Goal: Information Seeking & Learning: Learn about a topic

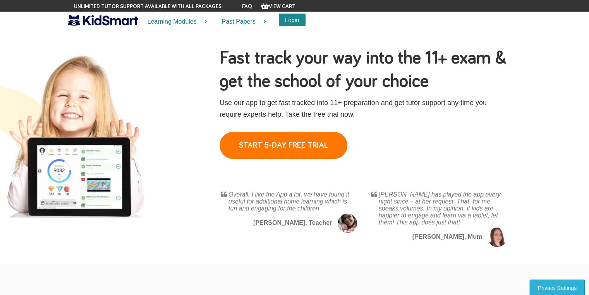
drag, startPoint x: 285, startPoint y: 16, endPoint x: 284, endPoint y: 23, distance: 6.6
click at [284, 23] on button "Login" at bounding box center [292, 20] width 27 height 12
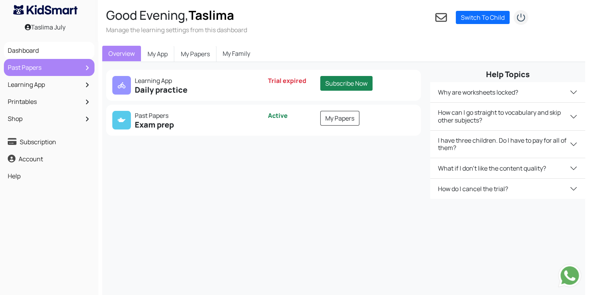
click at [76, 67] on link "Past Papers" at bounding box center [49, 67] width 87 height 13
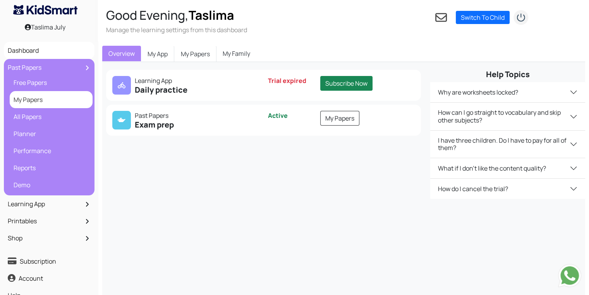
click at [69, 99] on link "My Papers" at bounding box center [51, 99] width 79 height 13
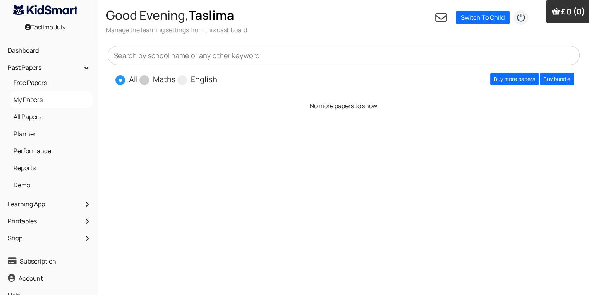
click at [154, 79] on label "Maths" at bounding box center [164, 80] width 23 height 12
click at [176, 79] on input "Maths" at bounding box center [178, 76] width 5 height 5
radio input "true"
click at [500, 79] on link "Buy more papers" at bounding box center [514, 79] width 48 height 12
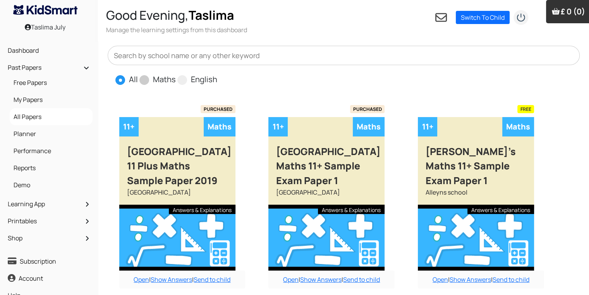
click at [146, 81] on span at bounding box center [144, 80] width 10 height 10
click at [176, 79] on input "Maths" at bounding box center [178, 76] width 5 height 5
radio input "true"
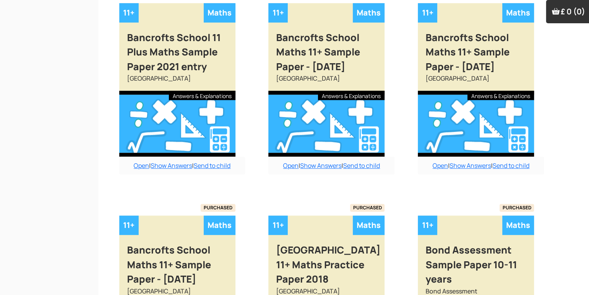
scroll to position [679, 0]
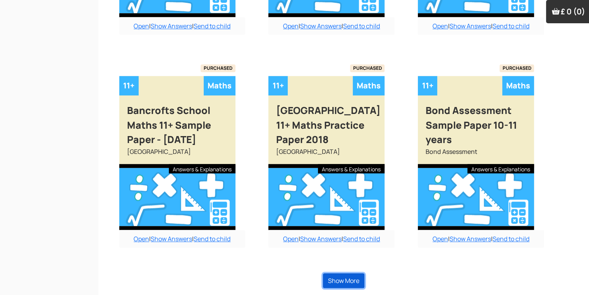
click at [343, 277] on button "Show More" at bounding box center [343, 280] width 41 height 15
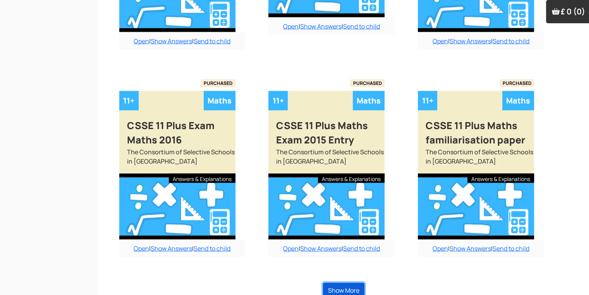
click at [344, 283] on button "Show More" at bounding box center [343, 290] width 41 height 15
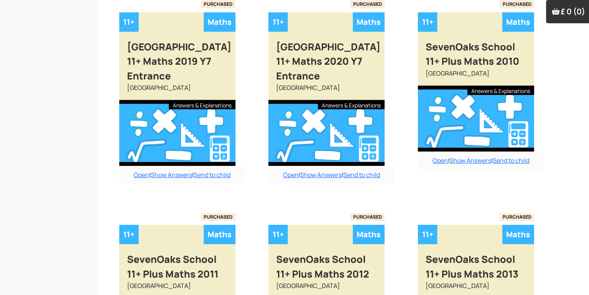
scroll to position [8396, 0]
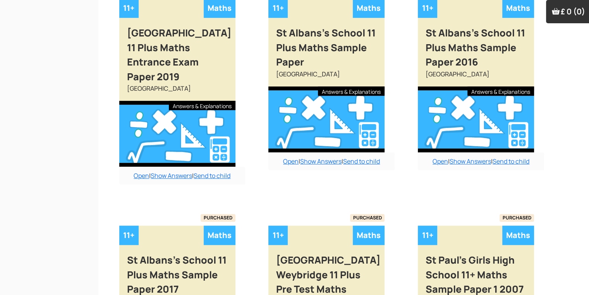
scroll to position [9246, 0]
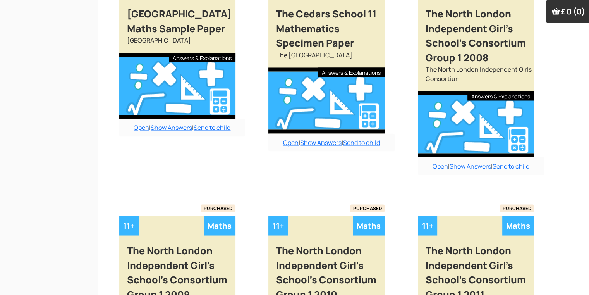
scroll to position [10188, 0]
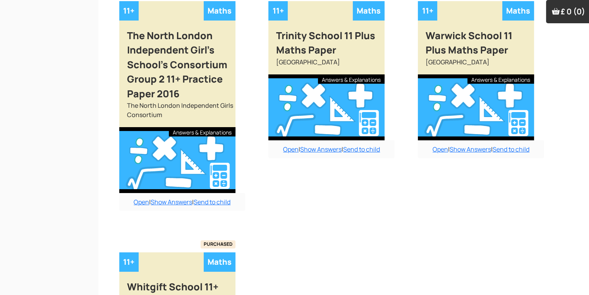
scroll to position [11640, 0]
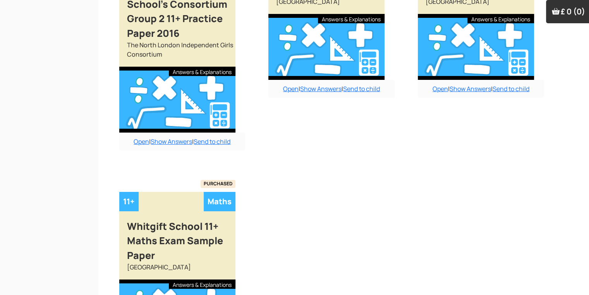
scroll to position [11641, 0]
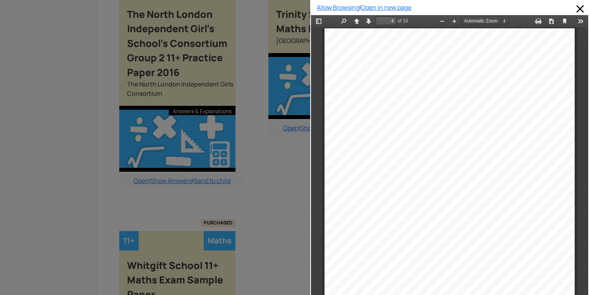
scroll to position [1077, 0]
click at [295, 76] on div at bounding box center [155, 147] width 310 height 295
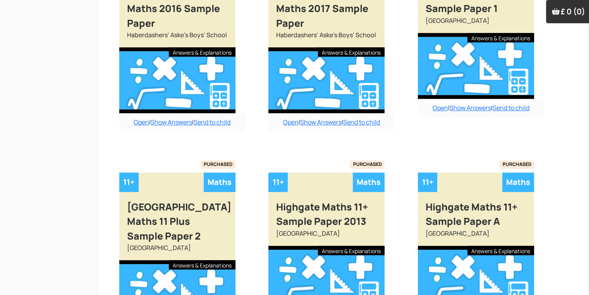
scroll to position [3706, 0]
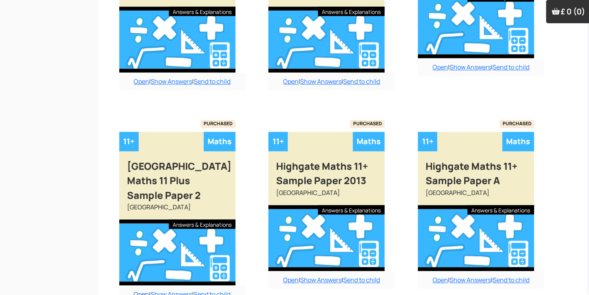
click at [134, 290] on link "Open" at bounding box center [141, 294] width 15 height 9
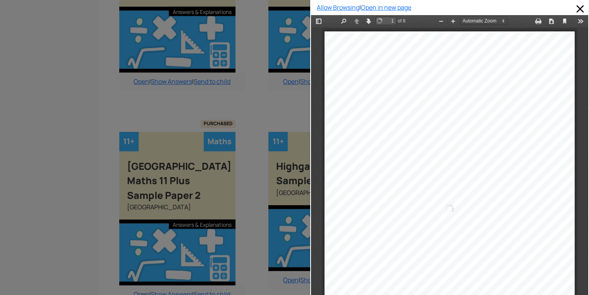
scroll to position [4, 0]
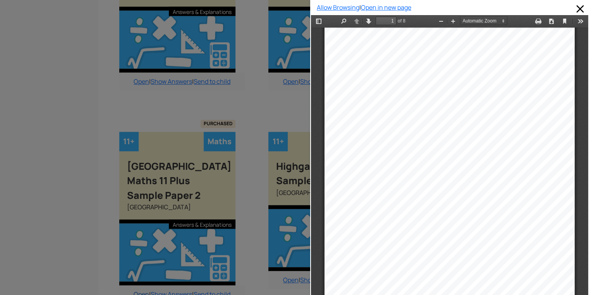
click at [133, 253] on div at bounding box center [155, 147] width 310 height 295
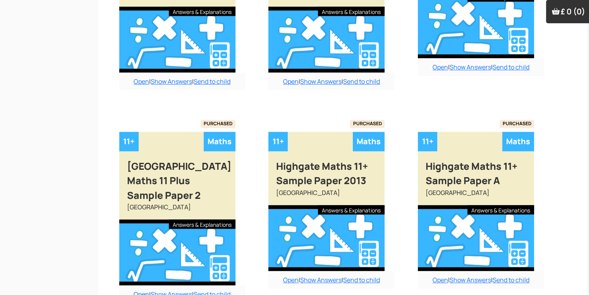
click at [137, 290] on link "Open" at bounding box center [141, 294] width 15 height 9
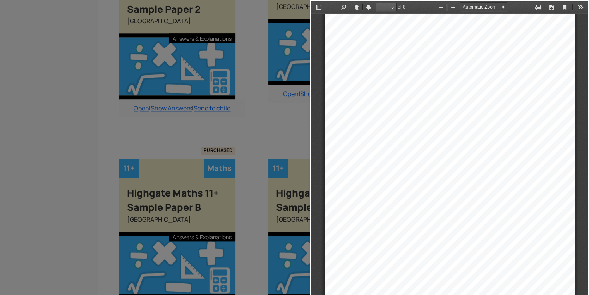
scroll to position [719, 0]
type input "2"
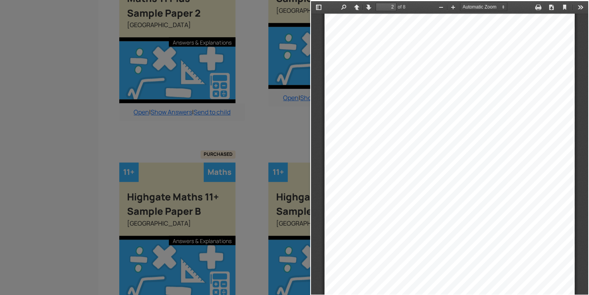
scroll to position [3887, 0]
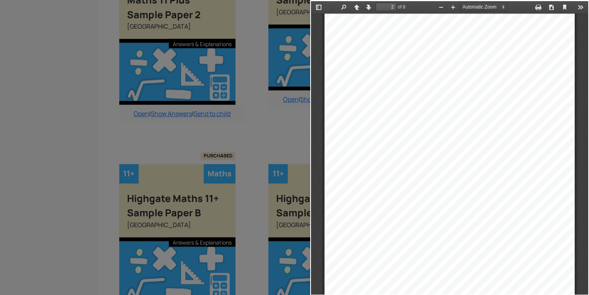
drag, startPoint x: 8, startPoint y: 100, endPoint x: 0, endPoint y: 98, distance: 8.2
click at [0, 98] on div at bounding box center [155, 147] width 310 height 295
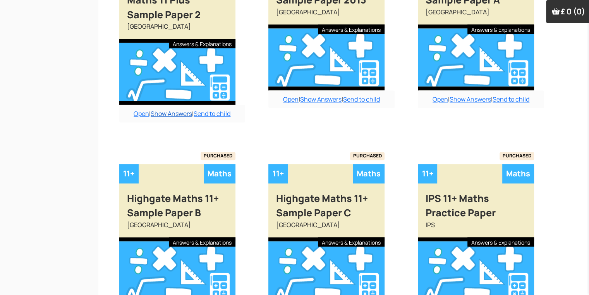
click at [160, 109] on link "Show Answers" at bounding box center [171, 113] width 41 height 9
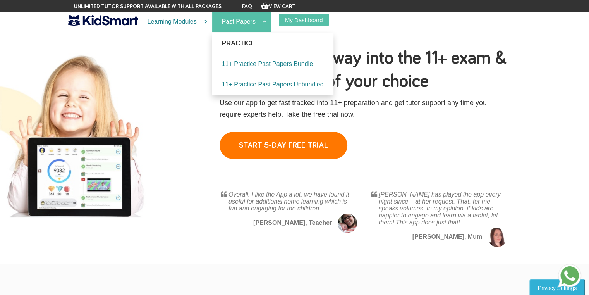
click at [246, 29] on link "Past Papers" at bounding box center [241, 22] width 59 height 21
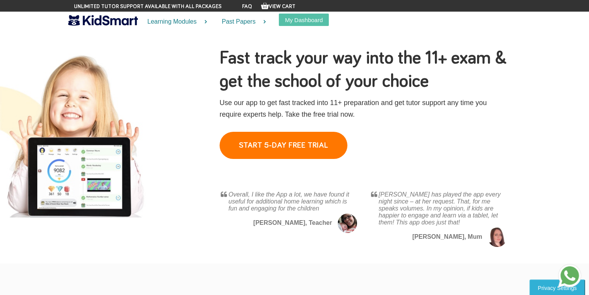
click at [372, 59] on h1 "Fast track your way into the 11+ exam & get the school of your choice" at bounding box center [364, 69] width 289 height 46
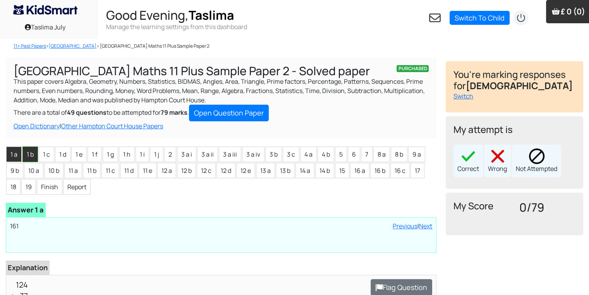
click at [32, 151] on li "1 b" at bounding box center [29, 153] width 15 height 15
click at [46, 159] on li "1 c" at bounding box center [46, 153] width 15 height 15
click at [57, 162] on li "1 d" at bounding box center [62, 153] width 15 height 15
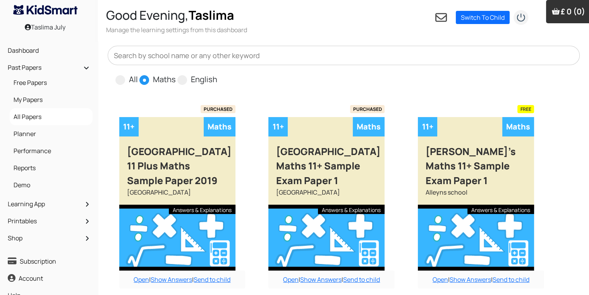
click at [285, 59] on input "text" at bounding box center [344, 55] width 473 height 19
type input "hampton"
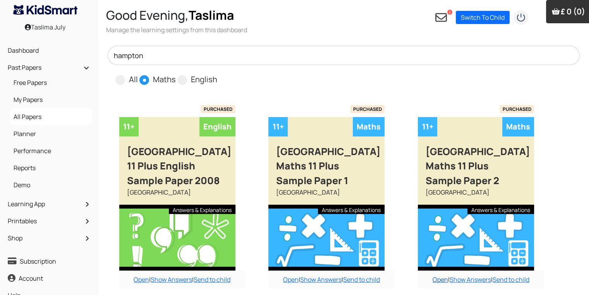
click at [435, 282] on link "Open" at bounding box center [440, 279] width 15 height 9
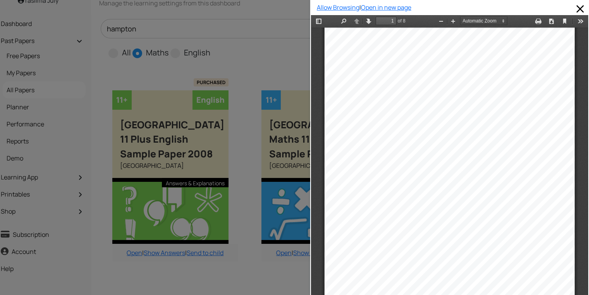
scroll to position [41, 8]
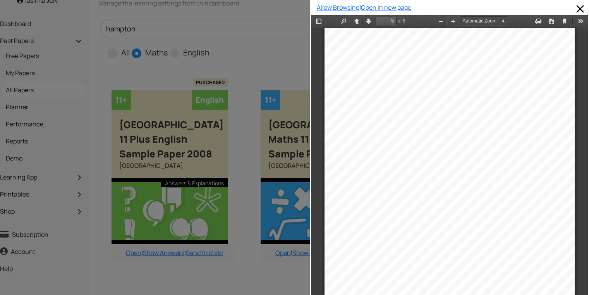
scroll to position [1435, 0]
click at [98, 191] on div at bounding box center [155, 147] width 310 height 295
click at [98, 191] on div "Buy answers for just this paper for £6 or buy the bundle and save money. Add to…" at bounding box center [336, 181] width 491 height 228
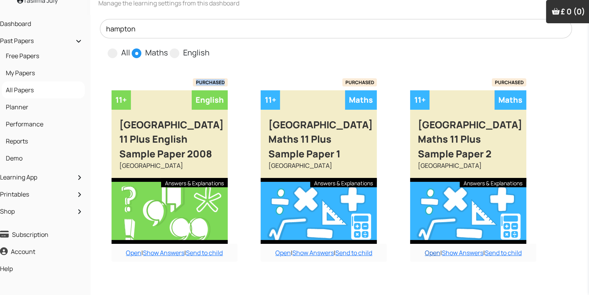
click at [425, 248] on link "Open" at bounding box center [432, 252] width 15 height 9
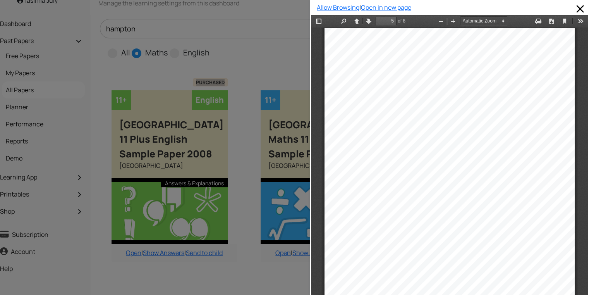
click at [418, 204] on div "10. Here is a part of a railway timetable. London King’s Cross 10 30 11 30 12 3…" at bounding box center [450, 205] width 250 height 354
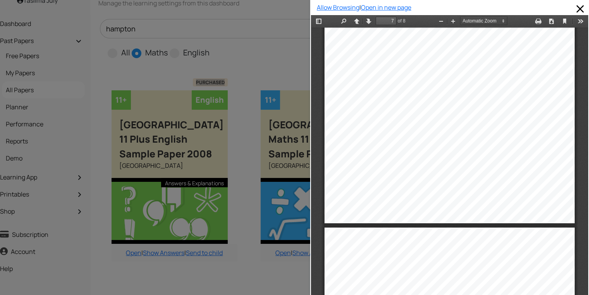
scroll to position [2151, 0]
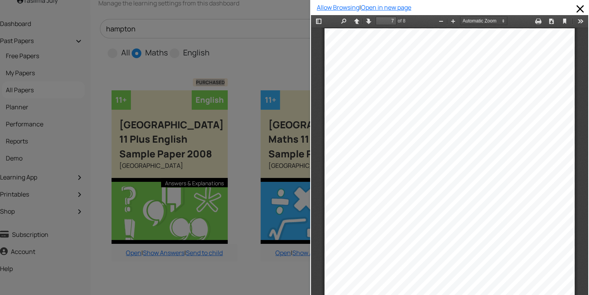
click at [568, 150] on div "15. My cat drinks two thirds of a bottle of milk a day. How long will 6 bottles…" at bounding box center [450, 205] width 250 height 354
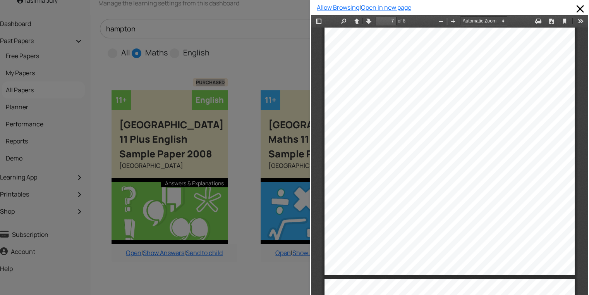
scroll to position [2259, 0]
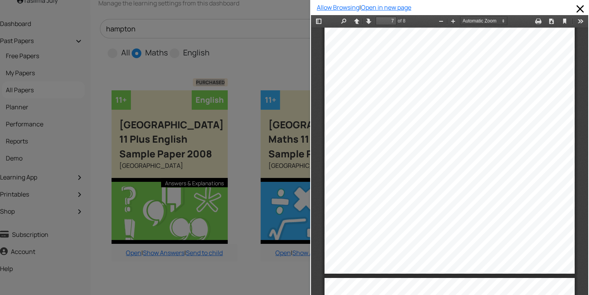
click at [437, 61] on div "15. My cat drinks two thirds of a bottle of milk a day. How long will 6 bottles…" at bounding box center [450, 97] width 250 height 354
type input "8"
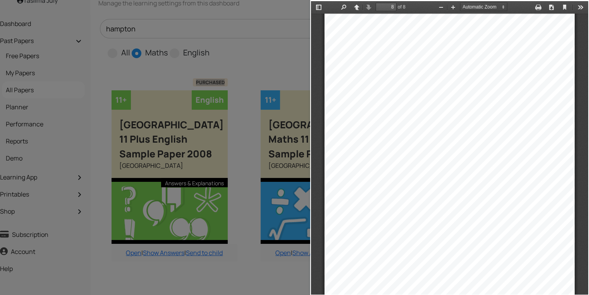
scroll to position [2554, 0]
click at [301, 239] on div at bounding box center [155, 147] width 310 height 295
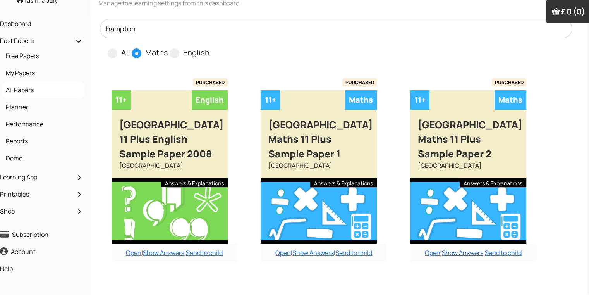
click at [468, 248] on link "Show Answers" at bounding box center [462, 252] width 41 height 9
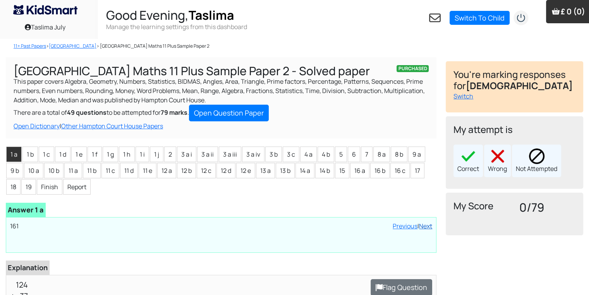
click at [426, 227] on link "Next" at bounding box center [425, 226] width 13 height 9
click at [426, 226] on link "Next" at bounding box center [425, 226] width 13 height 9
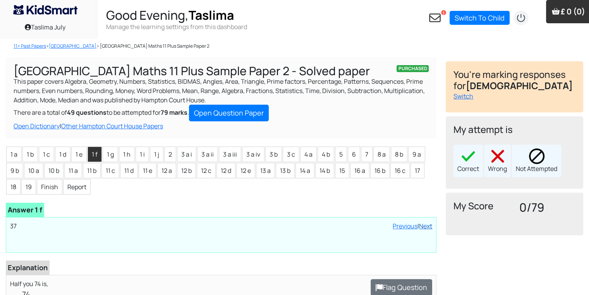
click at [426, 226] on link "Next" at bounding box center [425, 226] width 13 height 9
click at [397, 226] on link "Previous" at bounding box center [405, 226] width 25 height 9
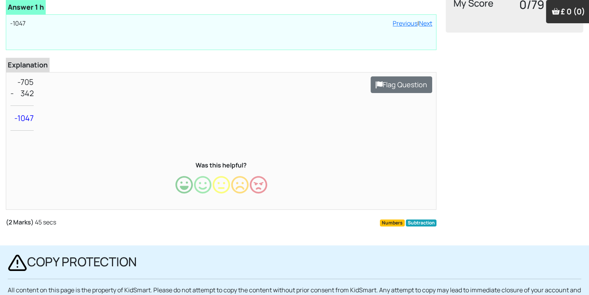
scroll to position [227, 0]
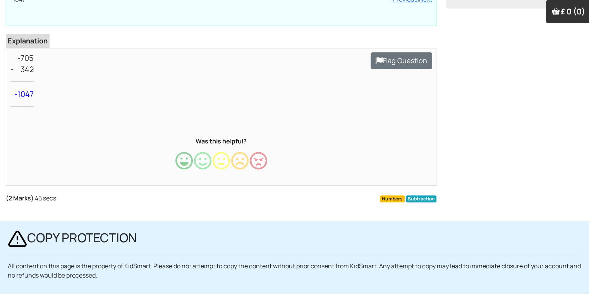
click at [584, 90] on div "Loading interface... You do not have a child added to the account yet. Add a ch…" at bounding box center [514, 26] width 147 height 390
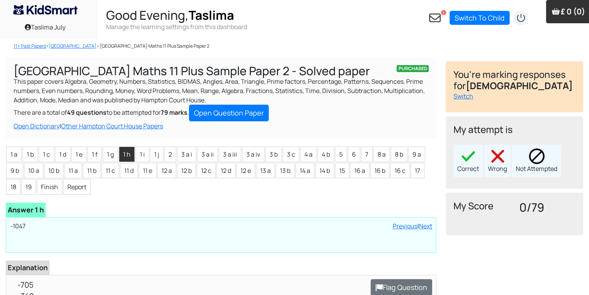
click at [426, 220] on div "Loading interface... Previous | Next -1047" at bounding box center [221, 235] width 431 height 36
click at [426, 222] on link "Next" at bounding box center [425, 226] width 13 height 9
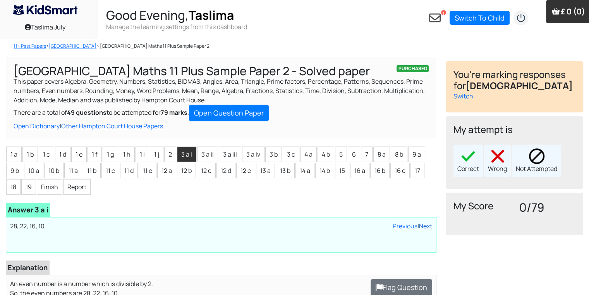
click at [426, 222] on link "Next" at bounding box center [425, 226] width 13 height 9
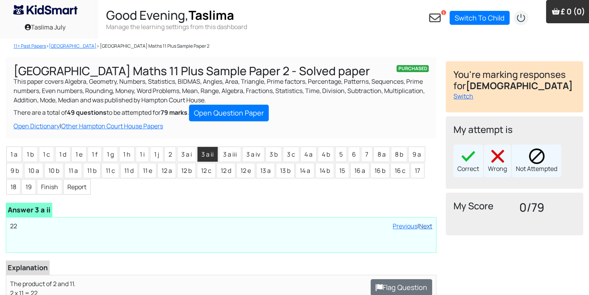
click at [426, 222] on link "Next" at bounding box center [425, 226] width 13 height 9
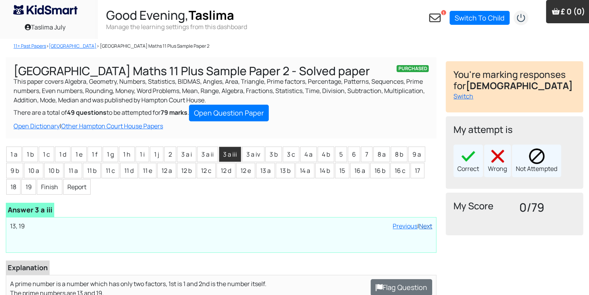
click at [426, 222] on link "Next" at bounding box center [425, 226] width 13 height 9
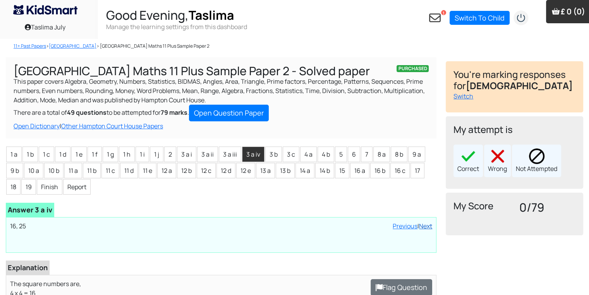
click at [426, 222] on link "Next" at bounding box center [425, 226] width 13 height 9
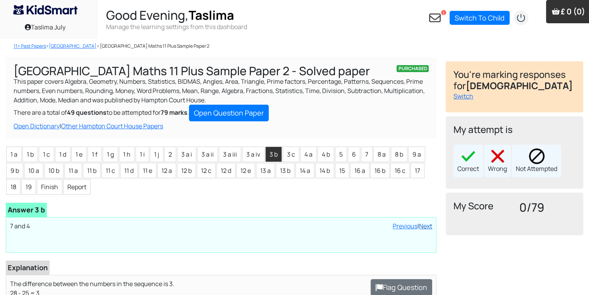
click at [426, 222] on link "Next" at bounding box center [425, 226] width 13 height 9
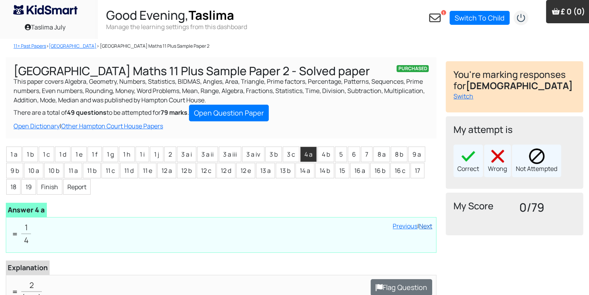
click at [426, 222] on link "Next" at bounding box center [425, 226] width 13 height 9
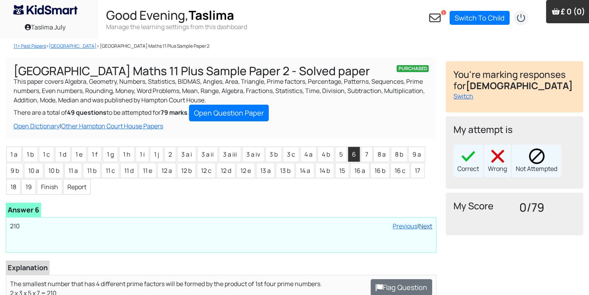
click at [426, 222] on link "Next" at bounding box center [425, 226] width 13 height 9
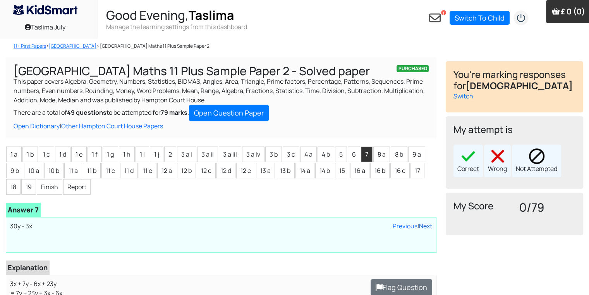
click at [426, 222] on link "Next" at bounding box center [425, 226] width 13 height 9
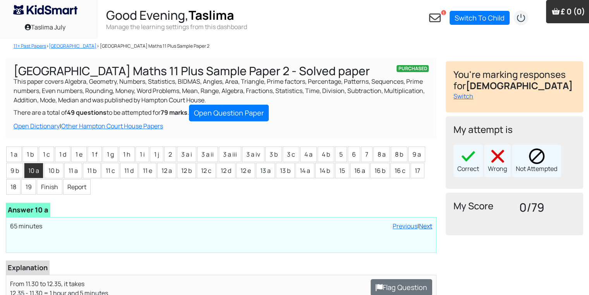
click at [426, 222] on link "Next" at bounding box center [425, 226] width 13 height 9
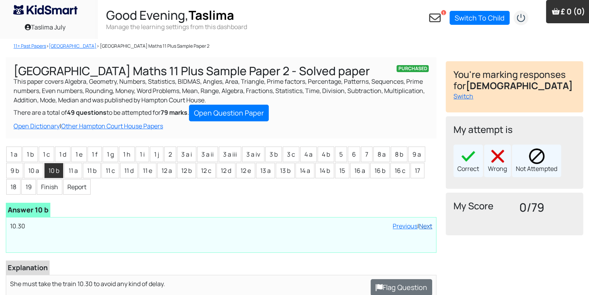
click at [426, 222] on link "Next" at bounding box center [425, 226] width 13 height 9
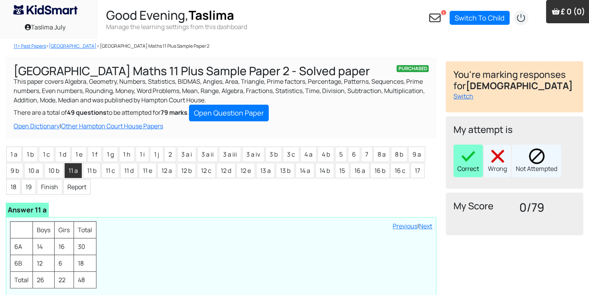
drag, startPoint x: 426, startPoint y: 222, endPoint x: 466, endPoint y: 157, distance: 76.9
